Goal: Find specific page/section: Find specific page/section

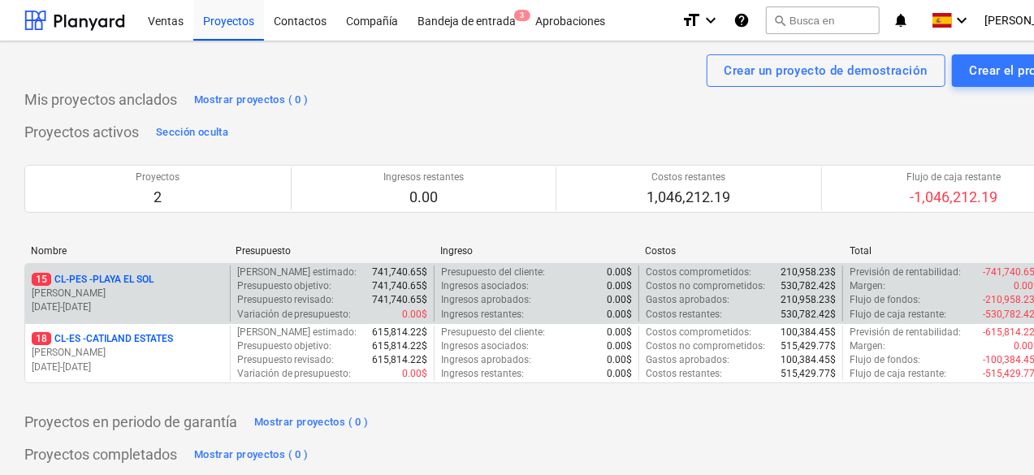
click at [204, 296] on p "[PERSON_NAME]" at bounding box center [128, 294] width 192 height 14
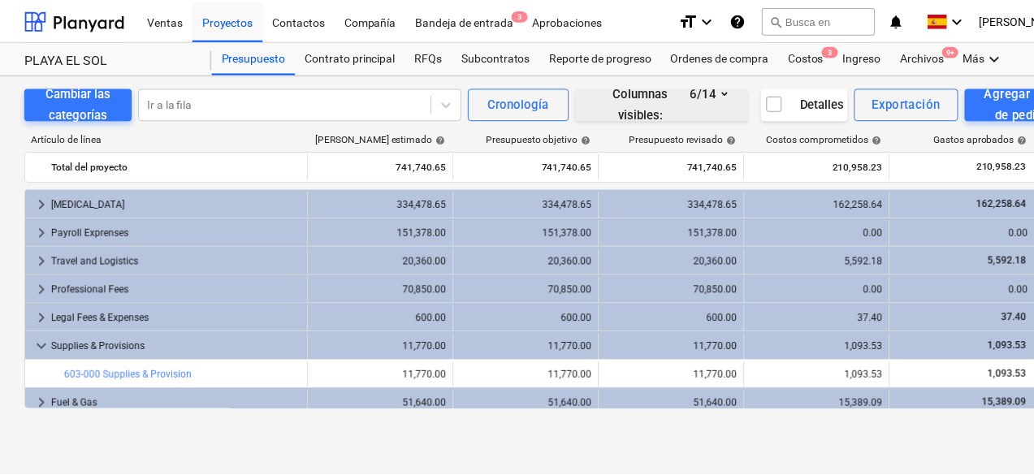
scroll to position [190, 0]
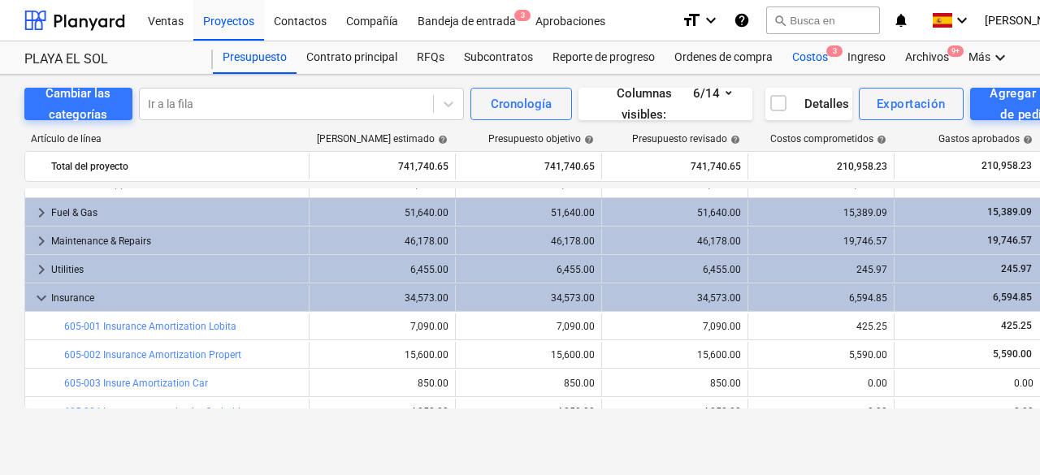
click at [811, 58] on div "Costos 3" at bounding box center [809, 57] width 55 height 32
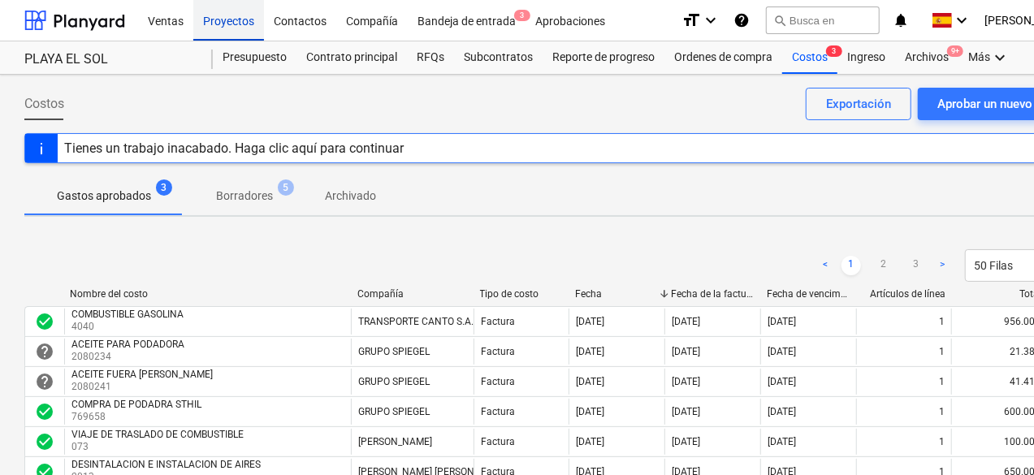
click at [239, 13] on div "Proyectos" at bounding box center [228, 19] width 71 height 41
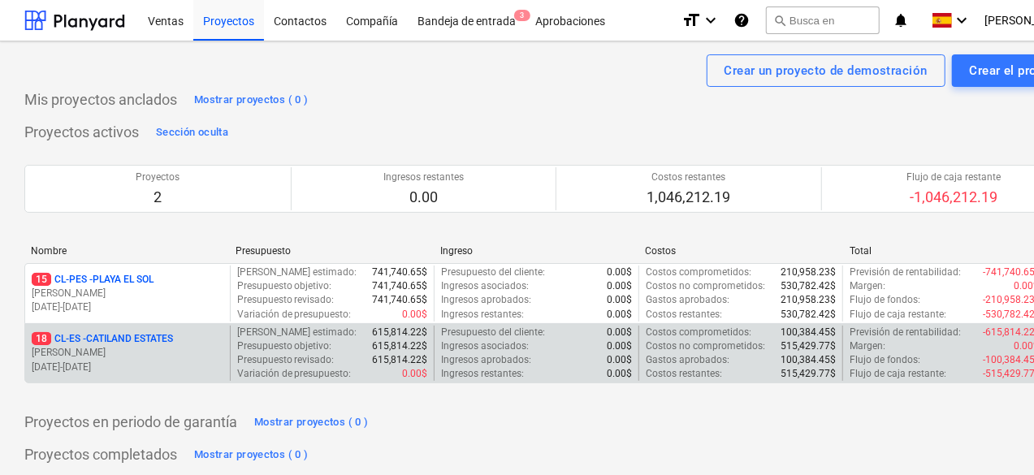
click at [154, 358] on div "18 CL-ES - CATILAND ESTATES [PERSON_NAME] [DATE] - [DATE]" at bounding box center [128, 352] width 192 height 41
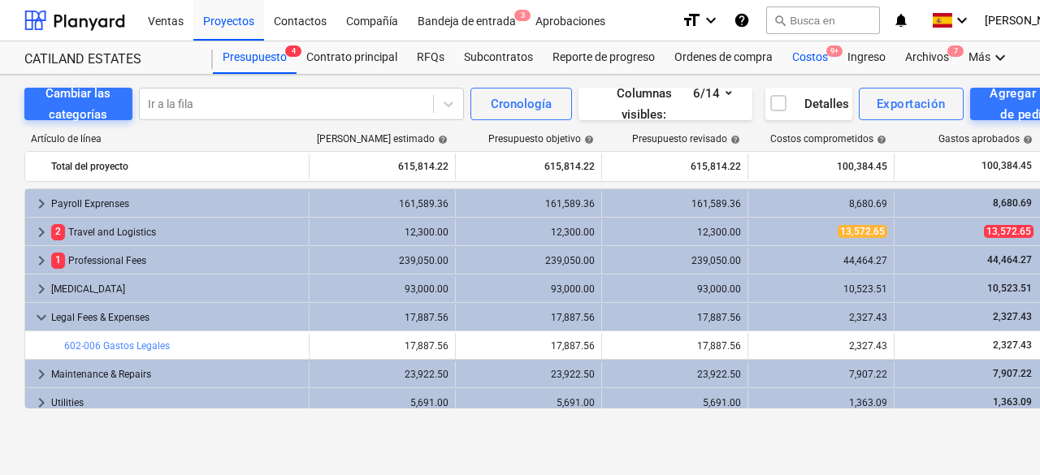
click at [810, 59] on div "Costos 9+" at bounding box center [809, 57] width 55 height 32
